Goal: Transaction & Acquisition: Book appointment/travel/reservation

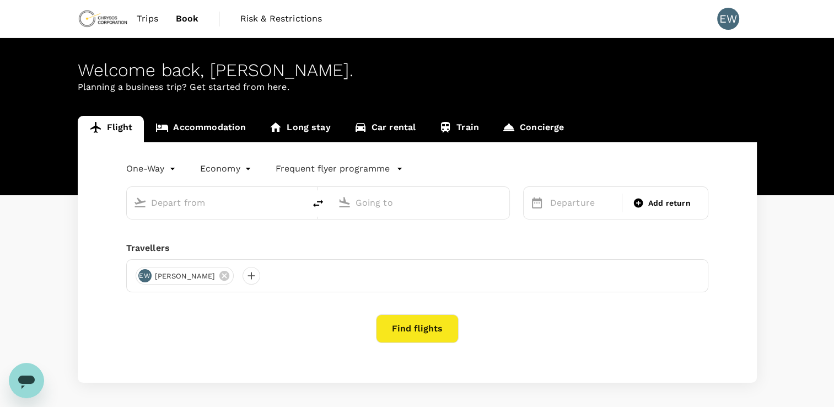
type input "roundtrip"
type input "Accra, [GEOGRAPHIC_DATA] (any)"
type input "Singapore Changi (SIN)"
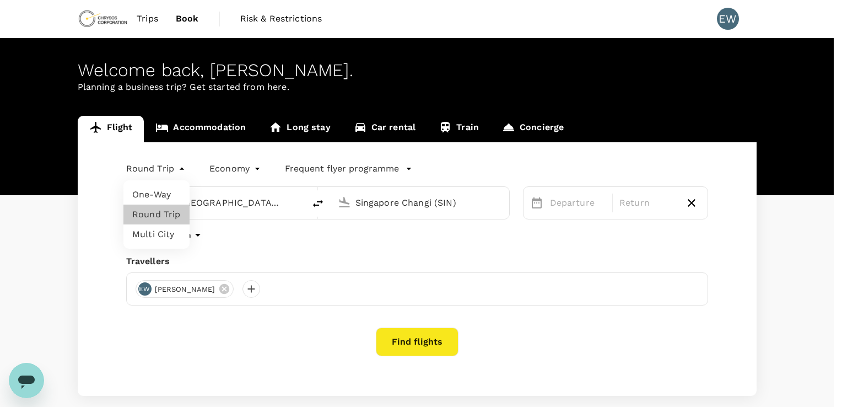
click at [181, 168] on body "Trips Book Risk & Restrictions EW Welcome back , [PERSON_NAME] . Planning a bus…" at bounding box center [421, 232] width 842 height 465
click at [159, 236] on li "Multi City" at bounding box center [156, 234] width 66 height 20
type input "multicity"
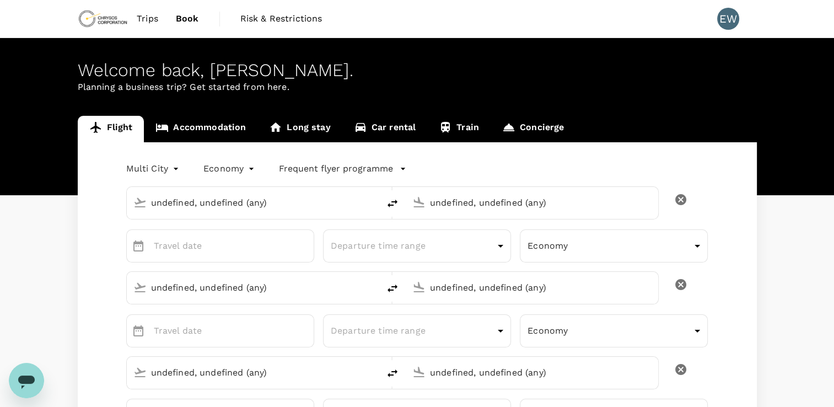
type input "Accra, [GEOGRAPHIC_DATA] (any)"
type input "Singapore Changi (SIN)"
type input "Accra, [GEOGRAPHIC_DATA] (any)"
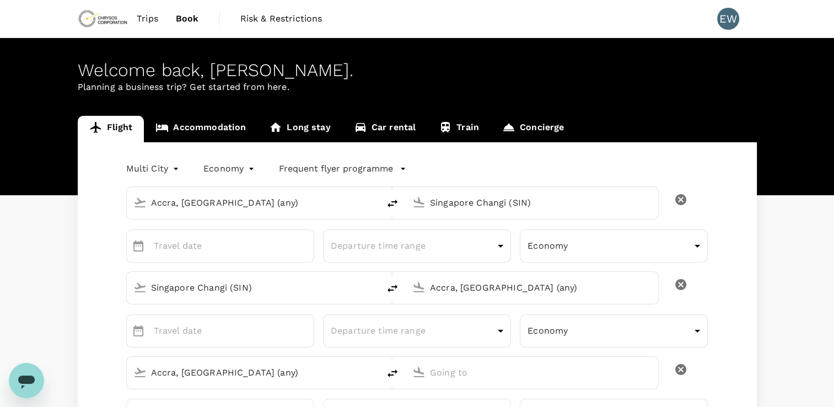
type input "233"
type input "0240889703"
type input "[PERSON_NAME][EMAIL_ADDRESS][DOMAIN_NAME]"
click at [565, 203] on input "Singapore Changi (SIN)" at bounding box center [532, 202] width 205 height 17
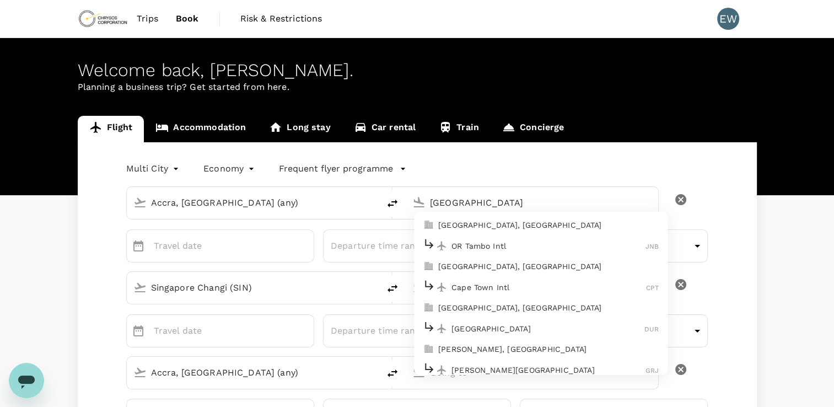
click at [512, 223] on p "[GEOGRAPHIC_DATA], [GEOGRAPHIC_DATA]" at bounding box center [548, 224] width 221 height 11
type input "[GEOGRAPHIC_DATA], [GEOGRAPHIC_DATA] (any)"
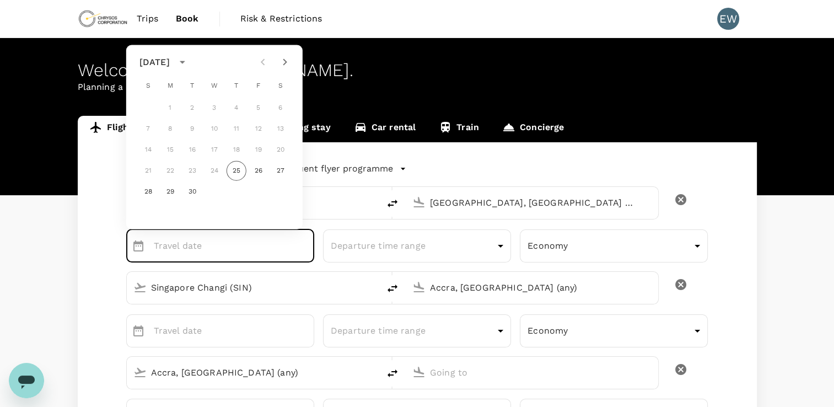
click at [236, 130] on div "7 8 9 10 11 12 13" at bounding box center [214, 129] width 176 height 20
click at [236, 128] on div "7 8 9 10 11 12 13" at bounding box center [214, 129] width 176 height 20
click at [283, 62] on icon "Next month" at bounding box center [284, 62] width 13 height 13
click at [283, 130] on button "11" at bounding box center [281, 129] width 20 height 20
type input "[DATE]"
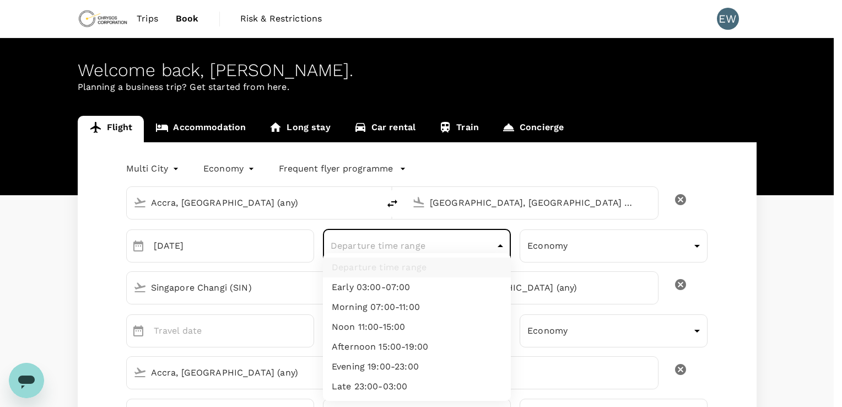
click at [379, 366] on li "Evening 19:00-23:00" at bounding box center [417, 367] width 188 height 20
type input "evening"
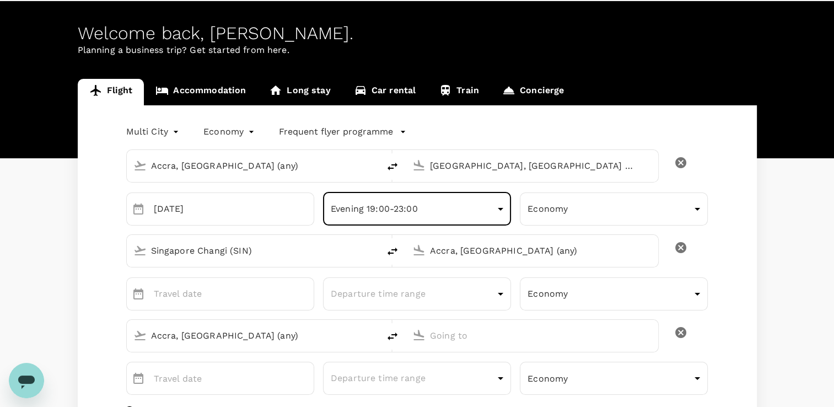
scroll to position [55, 0]
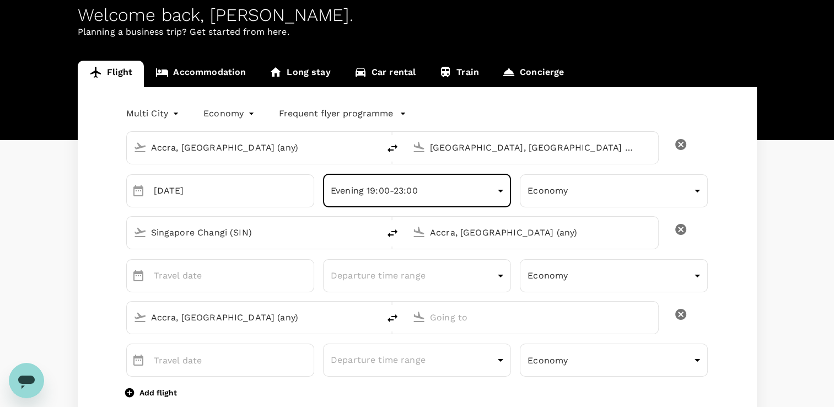
click at [268, 232] on input "Singapore Changi (SIN)" at bounding box center [253, 232] width 205 height 17
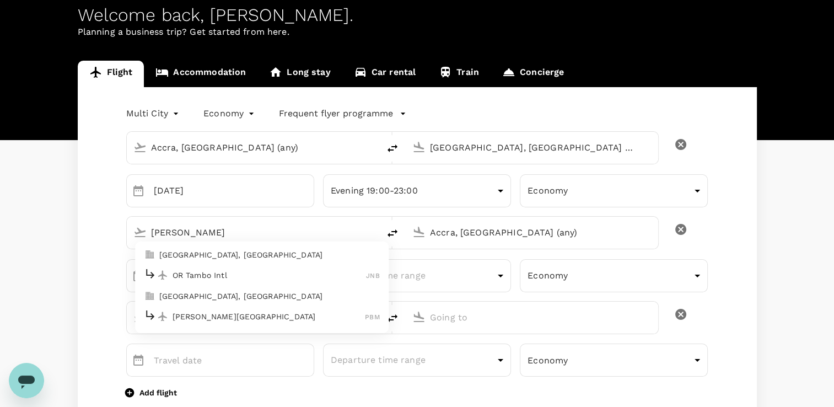
click at [227, 255] on p "[GEOGRAPHIC_DATA], [GEOGRAPHIC_DATA]" at bounding box center [269, 254] width 221 height 11
type input "[GEOGRAPHIC_DATA], [GEOGRAPHIC_DATA] (any)"
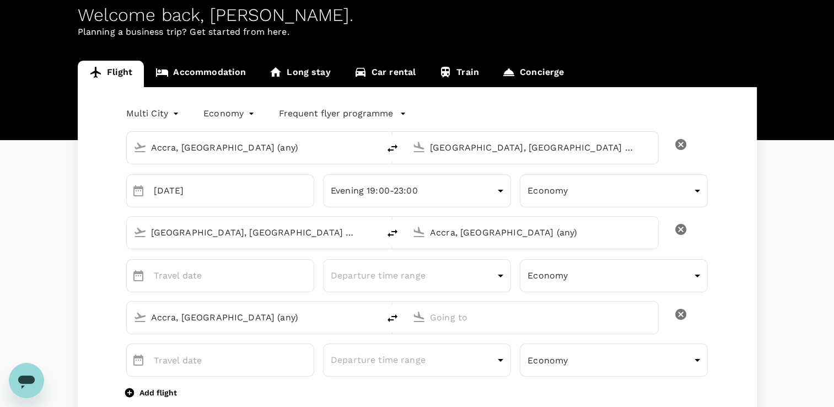
click at [554, 230] on input "Accra, [GEOGRAPHIC_DATA] (any)" at bounding box center [532, 232] width 205 height 17
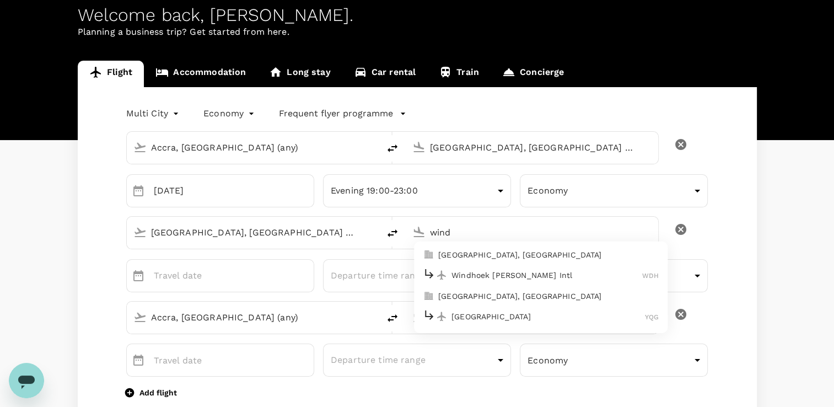
click at [509, 254] on p "[GEOGRAPHIC_DATA], [GEOGRAPHIC_DATA]" at bounding box center [548, 254] width 221 height 11
type input "[GEOGRAPHIC_DATA], [GEOGRAPHIC_DATA] (any)"
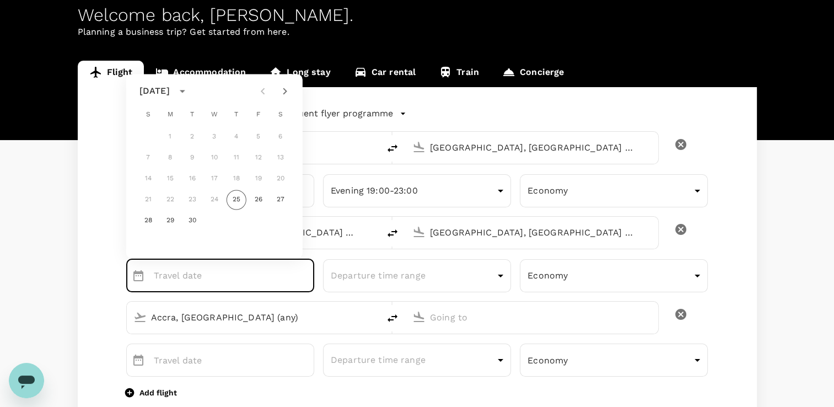
click at [260, 156] on div "7 8 9 10 11 12 13" at bounding box center [214, 158] width 176 height 20
click at [287, 89] on icon "Next month" at bounding box center [284, 90] width 13 height 13
click at [148, 180] on button "12" at bounding box center [148, 179] width 20 height 20
type input "[DATE]"
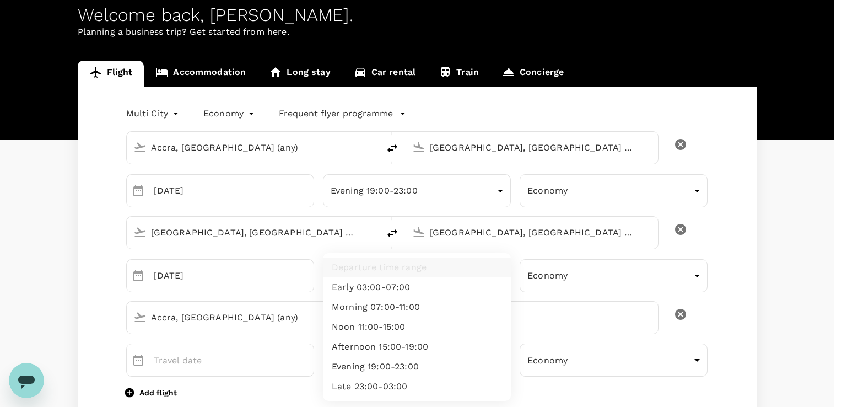
click at [441, 309] on li "Morning 07:00-11:00" at bounding box center [417, 307] width 188 height 20
type input "morning"
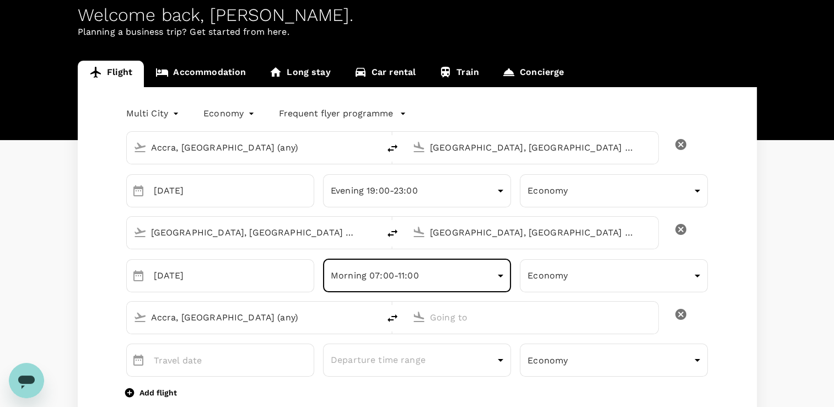
click at [246, 316] on input "Accra, [GEOGRAPHIC_DATA] (any)" at bounding box center [253, 317] width 205 height 17
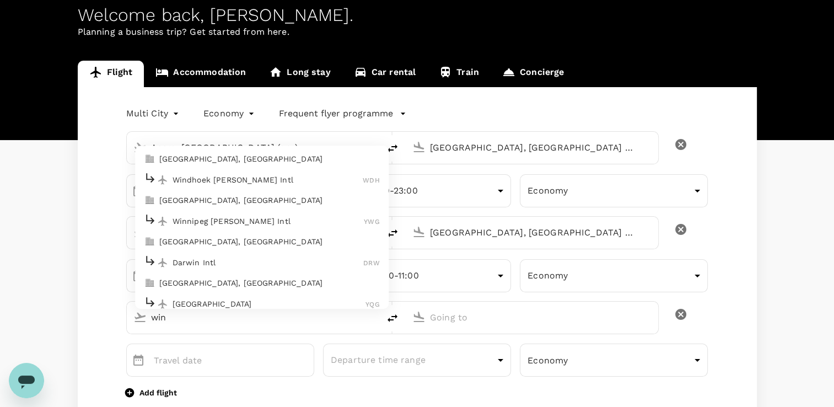
click at [206, 160] on p "[GEOGRAPHIC_DATA], [GEOGRAPHIC_DATA]" at bounding box center [269, 159] width 221 height 11
type input "[GEOGRAPHIC_DATA], [GEOGRAPHIC_DATA] (any)"
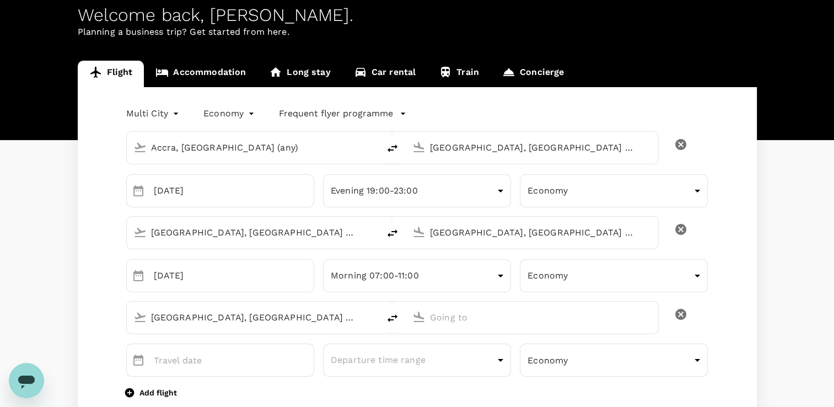
click at [490, 315] on input "text" at bounding box center [532, 317] width 205 height 17
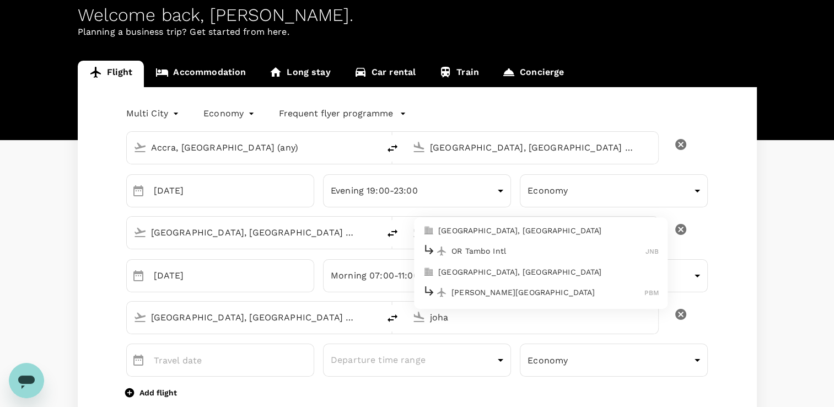
click at [481, 230] on p "[GEOGRAPHIC_DATA], [GEOGRAPHIC_DATA]" at bounding box center [548, 230] width 221 height 11
type input "[GEOGRAPHIC_DATA], [GEOGRAPHIC_DATA] (any)"
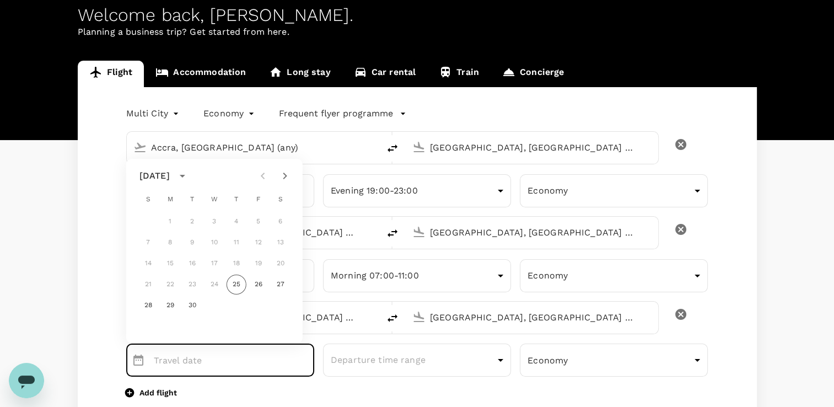
click at [287, 175] on icon "Next month" at bounding box center [284, 175] width 13 height 13
click at [262, 263] on button "17" at bounding box center [259, 264] width 20 height 20
type input "[DATE]"
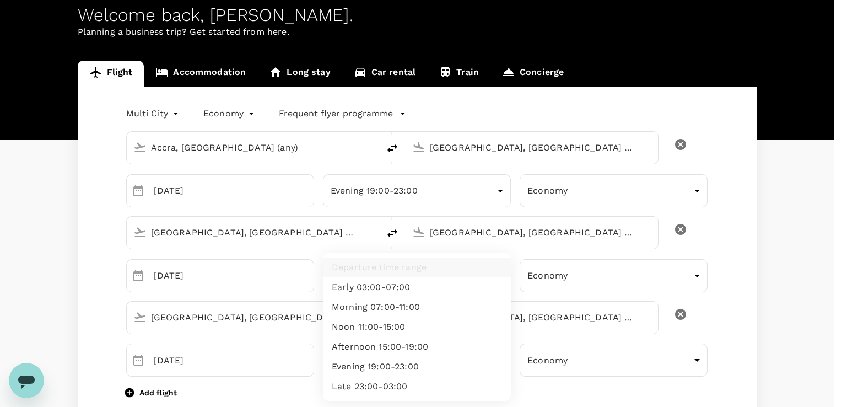
click at [363, 346] on li "Afternoon 15:00-19:00" at bounding box center [417, 347] width 188 height 20
click at [421, 330] on li "Noon 11:00-15:00" at bounding box center [417, 327] width 188 height 20
type input "noon"
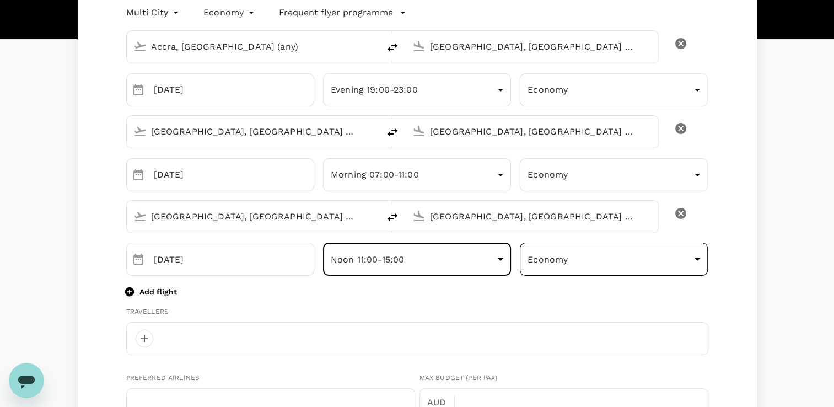
scroll to position [165, 0]
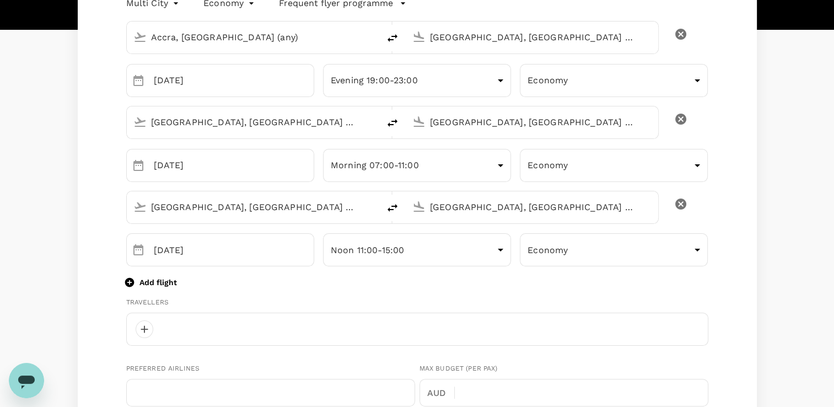
click at [126, 282] on icon "button" at bounding box center [129, 282] width 9 height 9
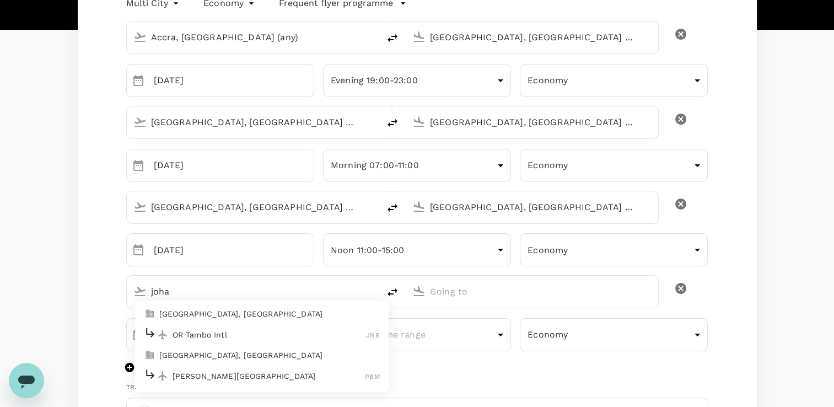
click at [201, 312] on p "[GEOGRAPHIC_DATA], [GEOGRAPHIC_DATA]" at bounding box center [269, 313] width 221 height 11
type input "joha"
type input "[GEOGRAPHIC_DATA], [GEOGRAPHIC_DATA] (any)"
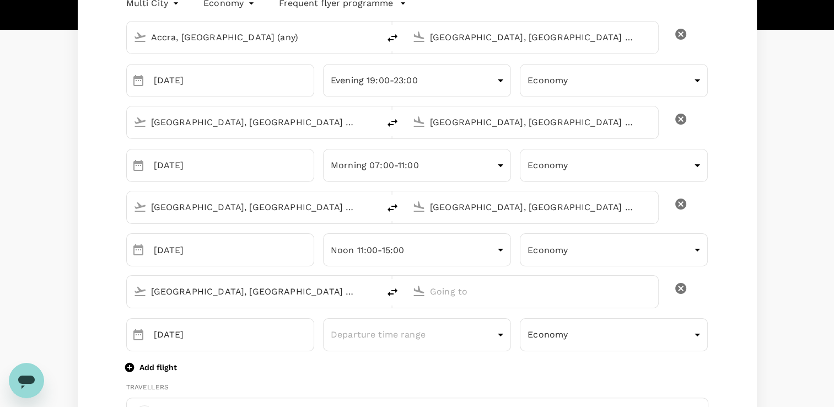
click at [501, 290] on input "text" at bounding box center [532, 291] width 205 height 17
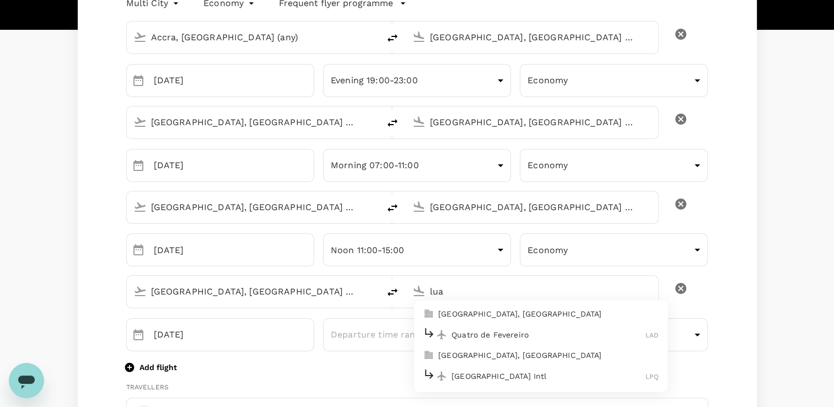
click at [471, 313] on p "[GEOGRAPHIC_DATA], [GEOGRAPHIC_DATA]" at bounding box center [548, 313] width 221 height 11
type input "[GEOGRAPHIC_DATA], [GEOGRAPHIC_DATA] (any)"
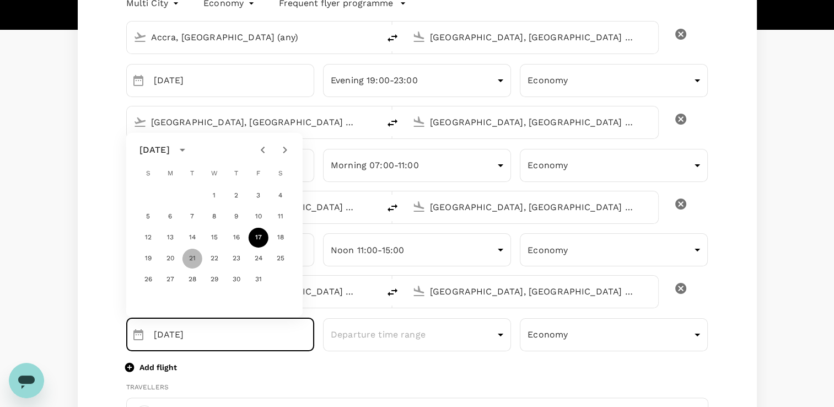
click at [194, 259] on button "21" at bounding box center [192, 259] width 20 height 20
type input "[DATE]"
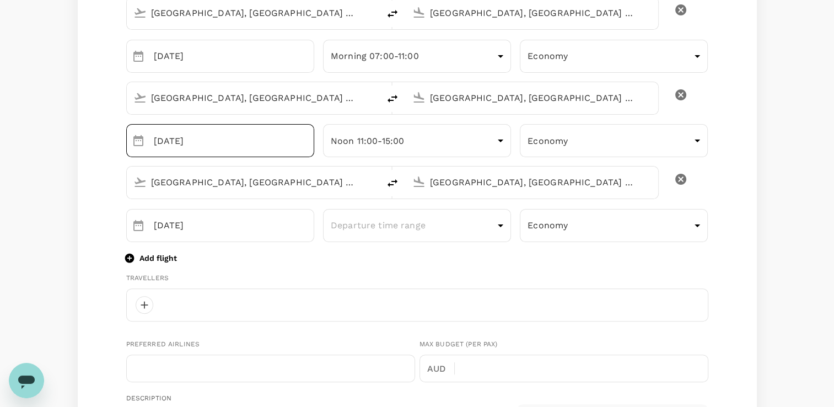
scroll to position [276, 0]
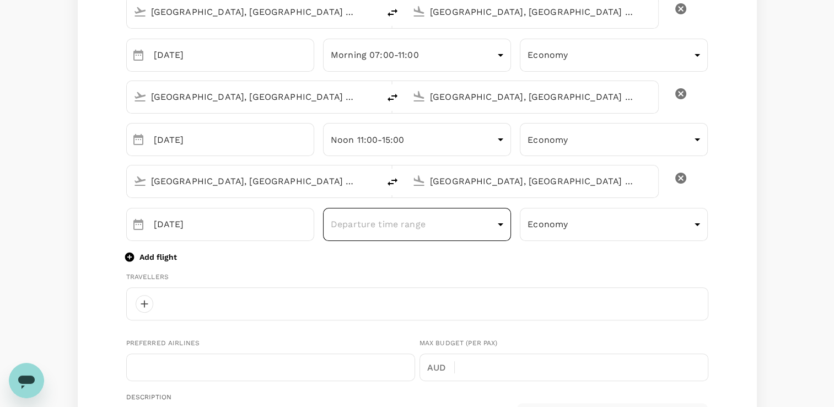
click at [498, 223] on body "Trips Book Risk & Restrictions EW Welcome back , [PERSON_NAME] . Planning a bus…" at bounding box center [417, 301] width 834 height 1155
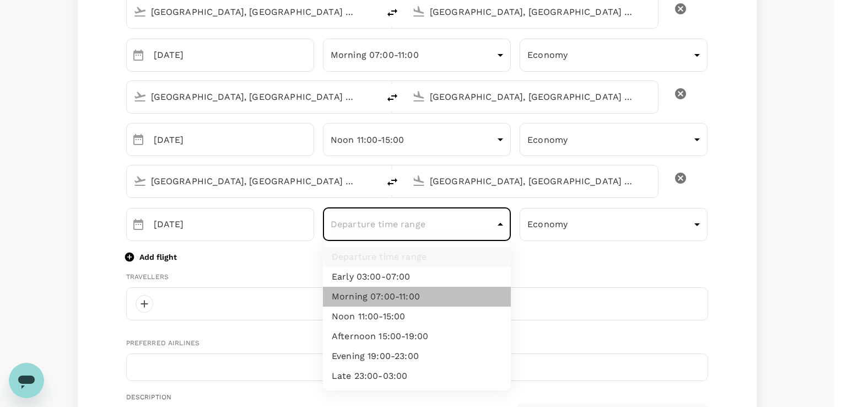
click at [413, 299] on li "Morning 07:00-11:00" at bounding box center [417, 297] width 188 height 20
type input "morning"
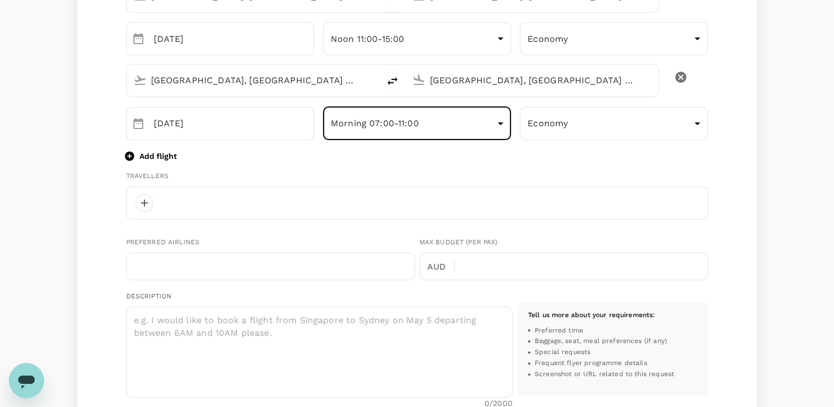
scroll to position [386, 0]
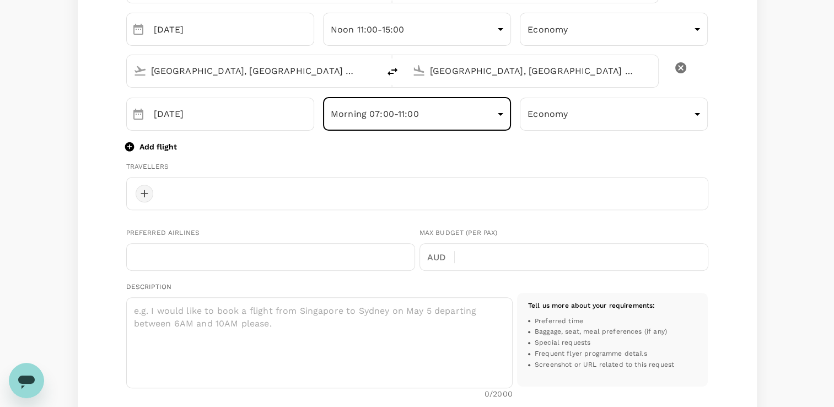
click at [147, 192] on div at bounding box center [145, 194] width 18 height 18
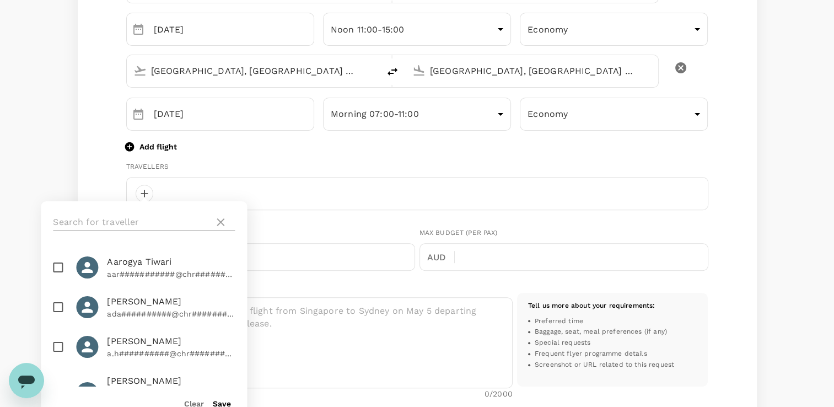
click at [159, 224] on input "text" at bounding box center [131, 222] width 157 height 18
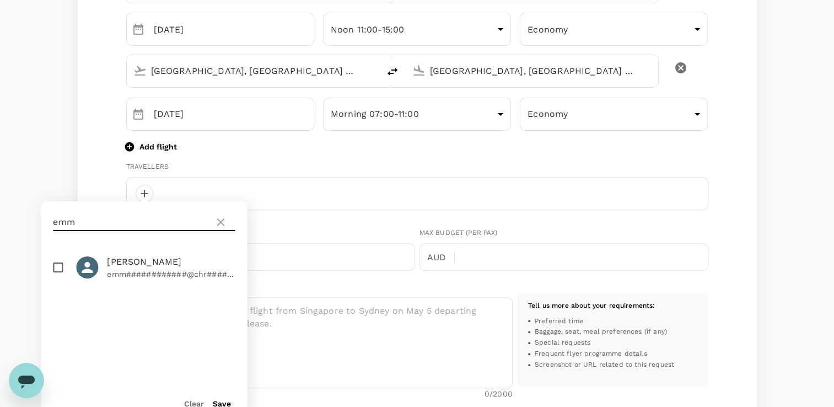
type input "emm"
click at [57, 266] on input "checkbox" at bounding box center [57, 267] width 23 height 23
checkbox input "true"
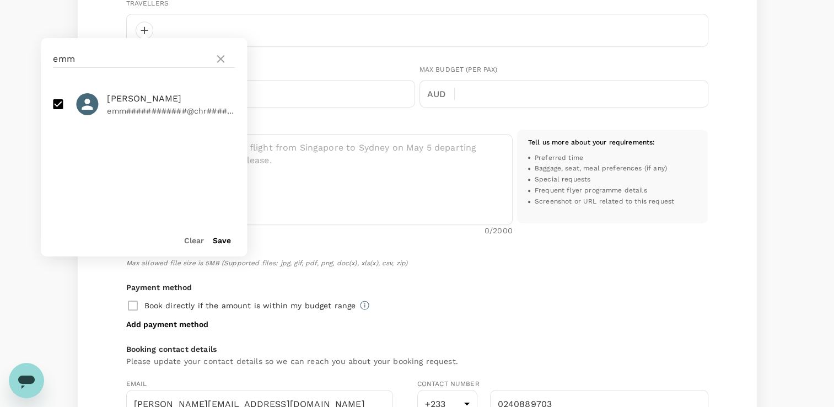
scroll to position [551, 0]
click at [221, 239] on button "Save" at bounding box center [222, 238] width 18 height 9
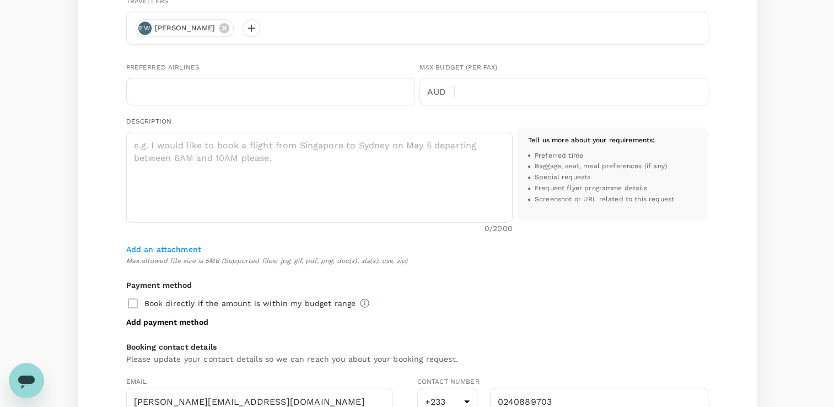
scroll to position [386, 0]
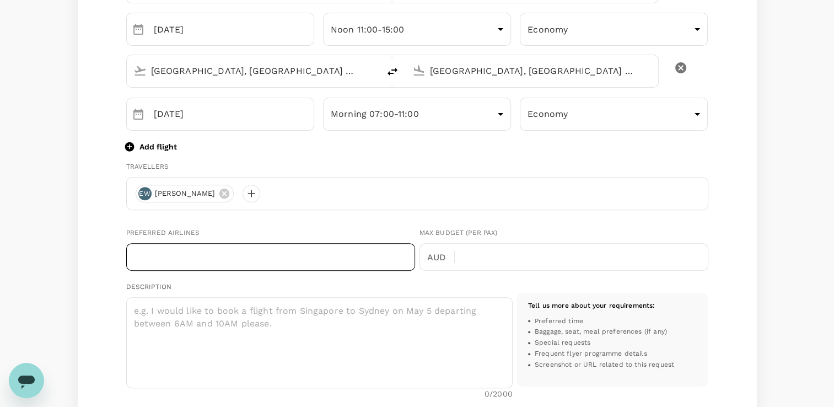
click at [320, 254] on input "text" at bounding box center [270, 257] width 289 height 28
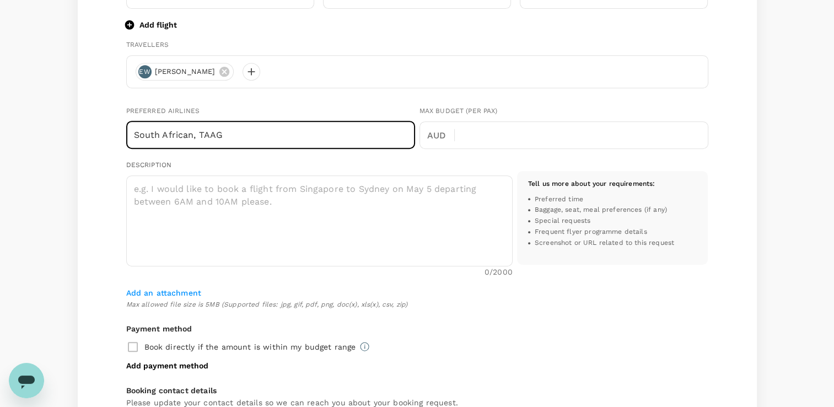
scroll to position [551, 0]
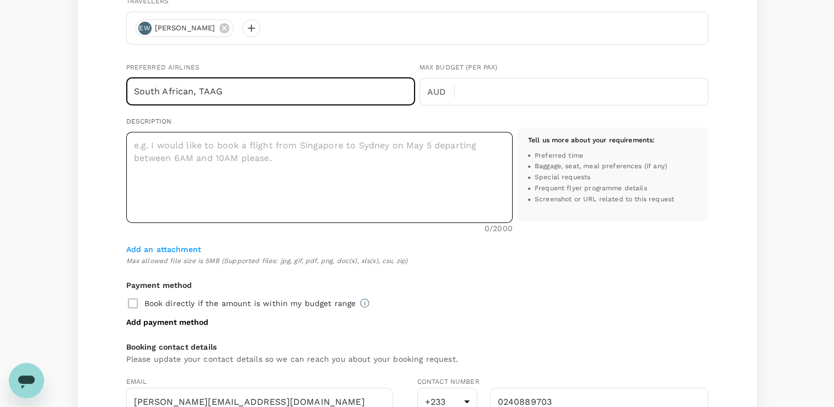
type input "South African, TAAG"
click at [289, 161] on textarea at bounding box center [319, 177] width 386 height 91
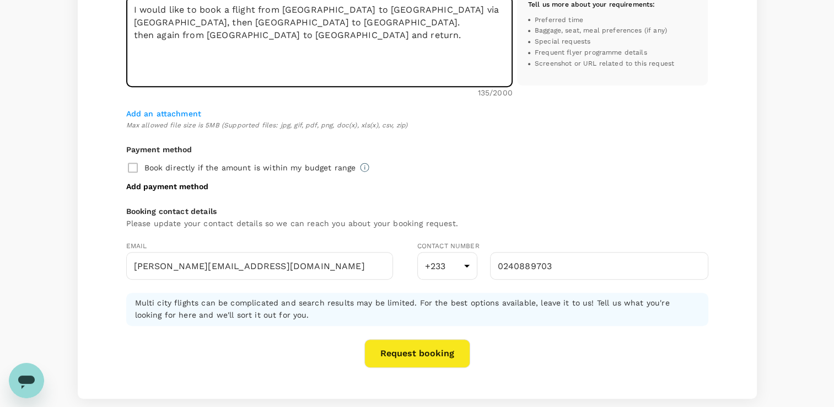
scroll to position [746, 0]
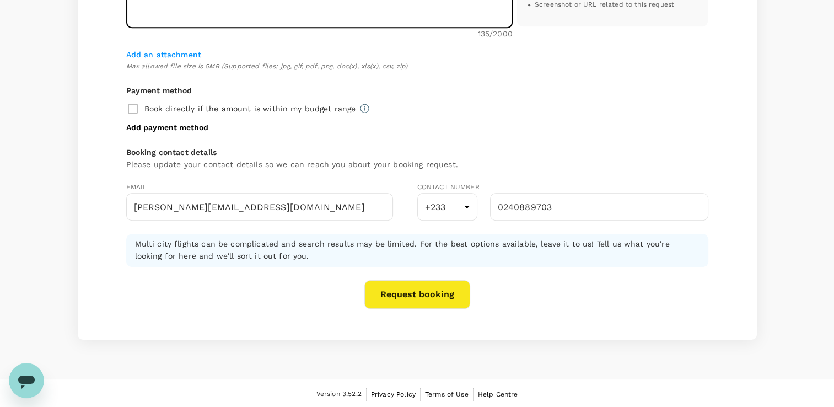
type textarea "I would like to book a flight from [GEOGRAPHIC_DATA] to [GEOGRAPHIC_DATA] via […"
click at [432, 298] on button "Request booking" at bounding box center [417, 294] width 106 height 29
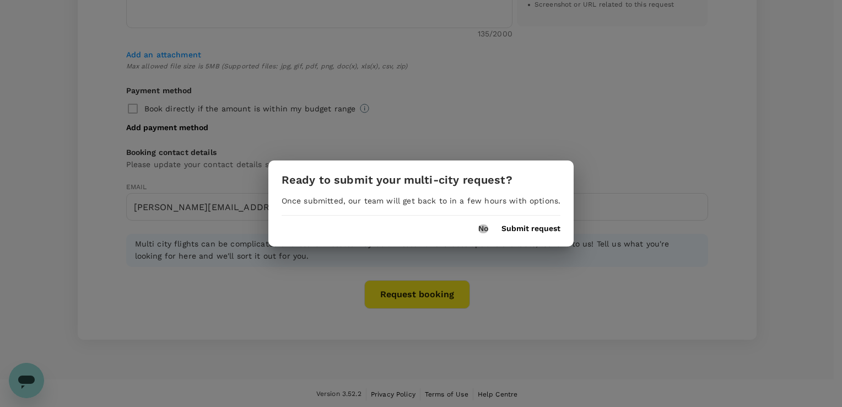
click at [478, 228] on button "No" at bounding box center [483, 228] width 10 height 9
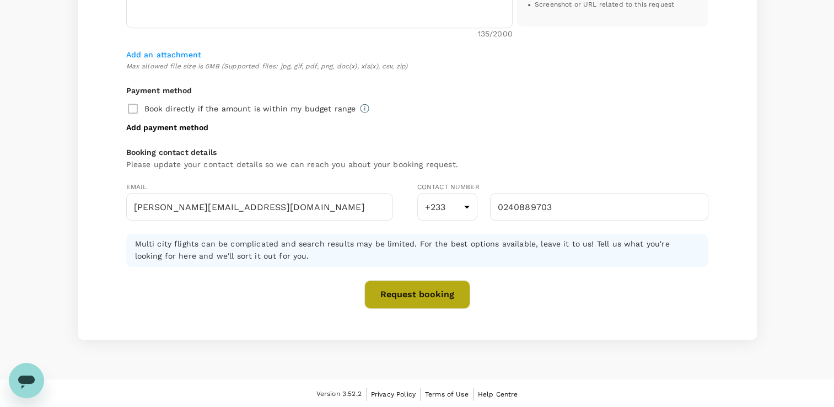
click at [426, 297] on button "Request booking" at bounding box center [417, 294] width 106 height 29
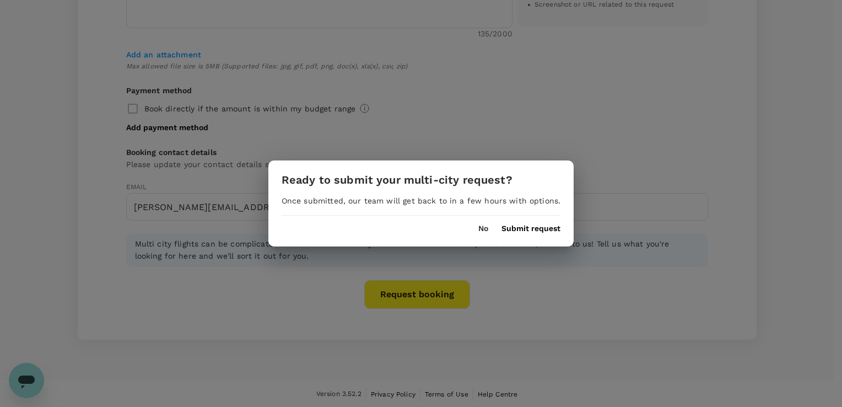
click at [519, 228] on button "Submit request" at bounding box center [531, 228] width 59 height 9
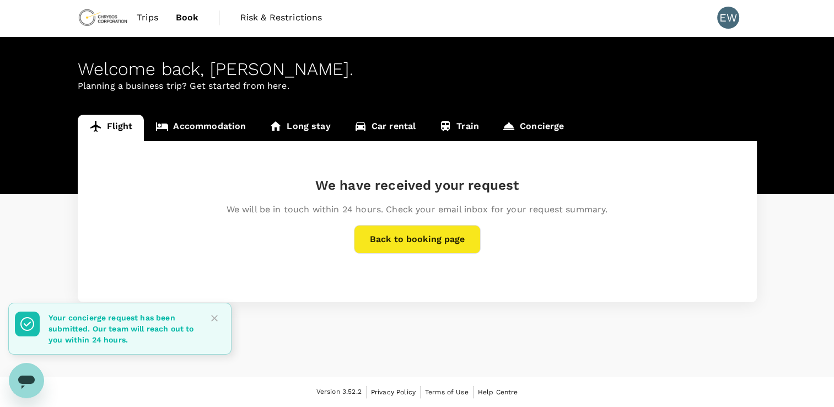
scroll to position [0, 0]
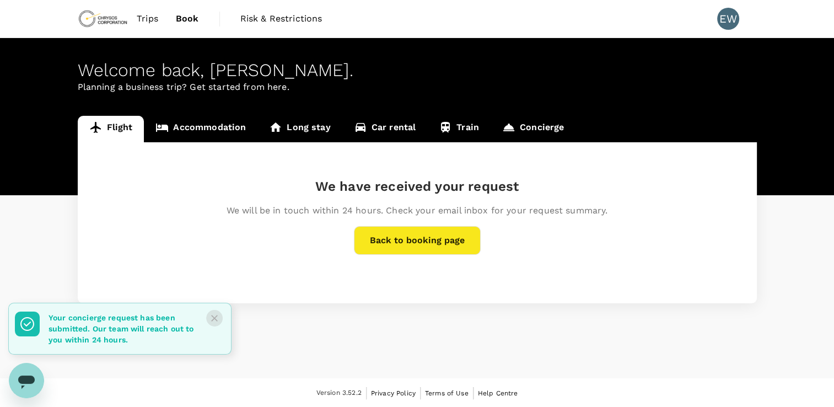
click at [212, 317] on icon "Close" at bounding box center [214, 318] width 11 height 11
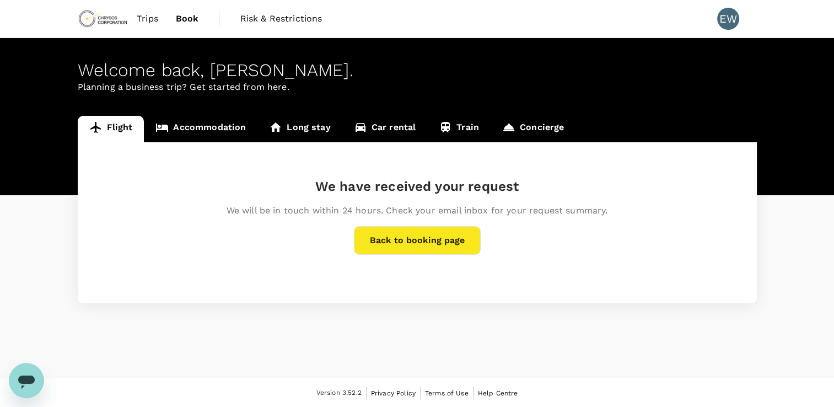
click at [435, 239] on button "Back to booking page" at bounding box center [417, 240] width 127 height 29
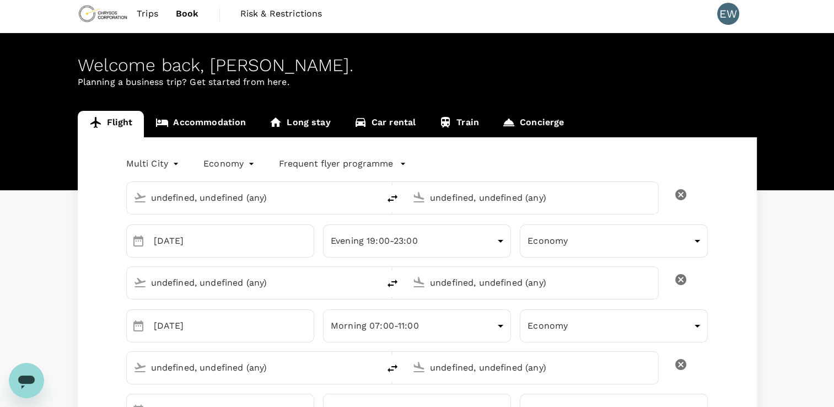
type input "Accra, [GEOGRAPHIC_DATA] (any)"
type input "[GEOGRAPHIC_DATA], [GEOGRAPHIC_DATA] (any)"
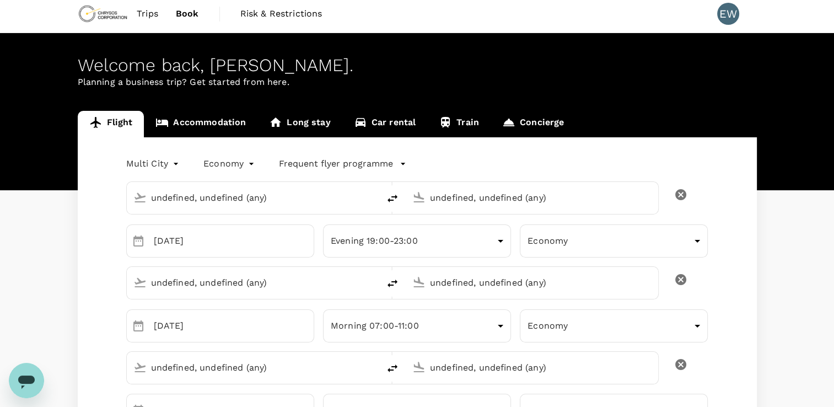
type input "[GEOGRAPHIC_DATA], [GEOGRAPHIC_DATA] (any)"
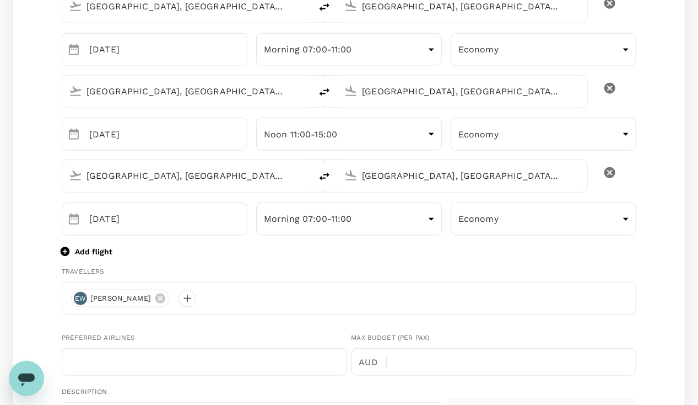
scroll to position [322, 0]
